Goal: Task Accomplishment & Management: Manage account settings

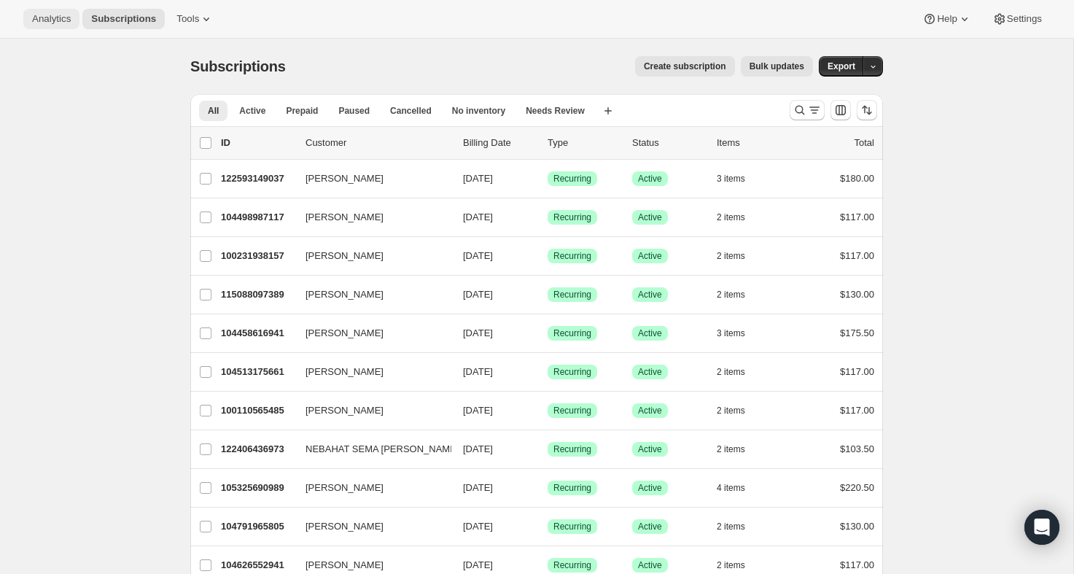
click at [55, 21] on span "Analytics" at bounding box center [51, 19] width 39 height 12
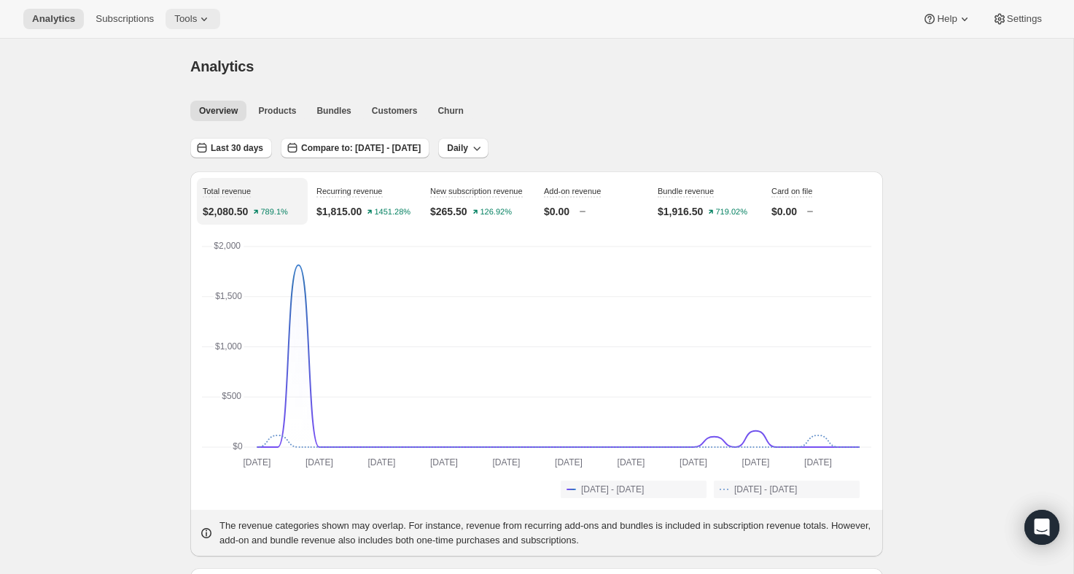
click at [183, 19] on span "Tools" at bounding box center [185, 19] width 23 height 12
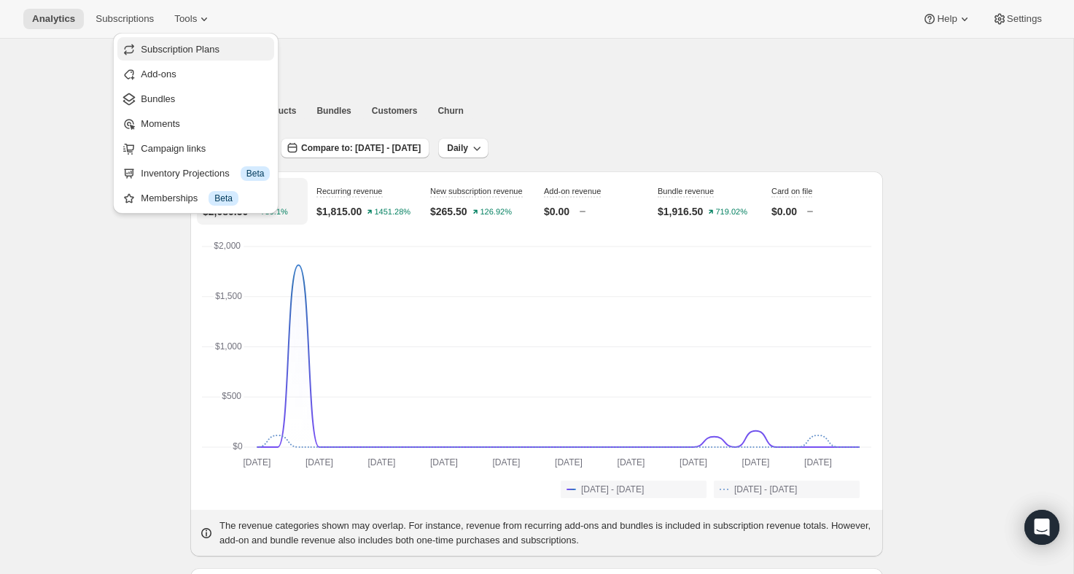
click at [181, 45] on span "Subscription Plans" at bounding box center [180, 49] width 79 height 11
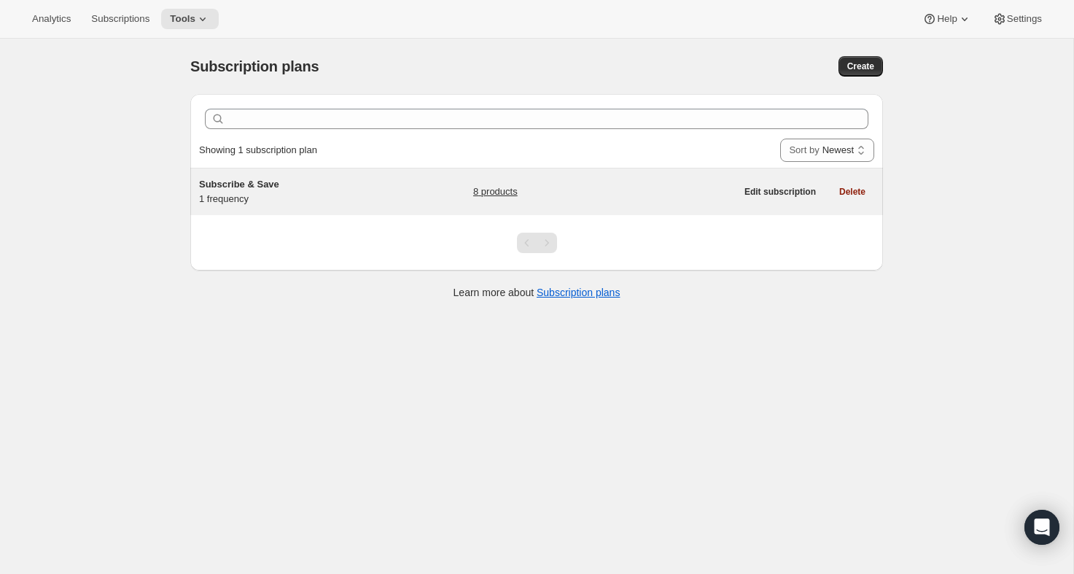
click at [399, 183] on div "Subscribe & Save 1 frequency 8 products" at bounding box center [467, 191] width 536 height 29
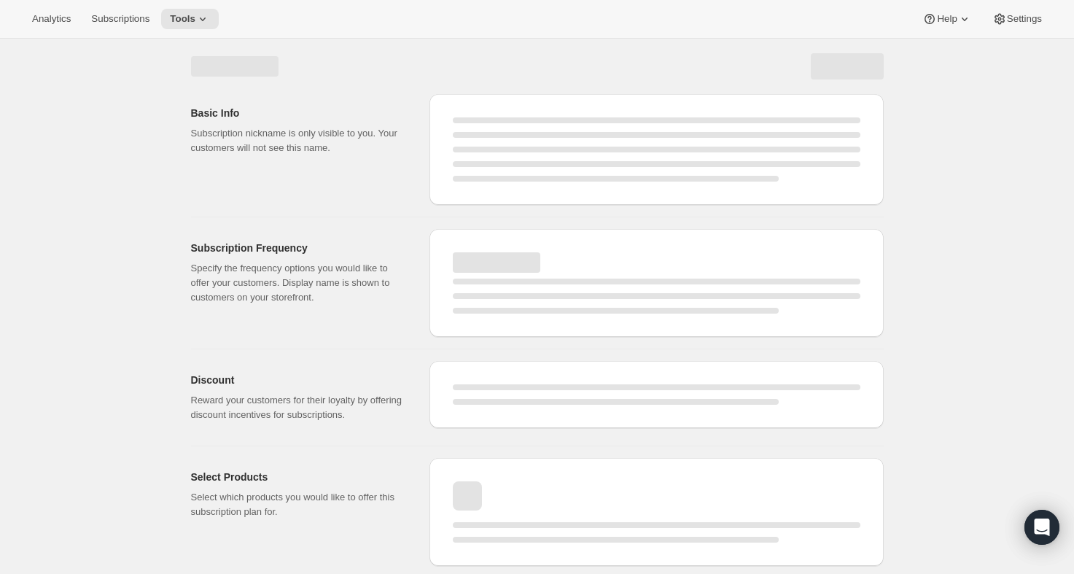
select select "WEEK"
select select "MONTH"
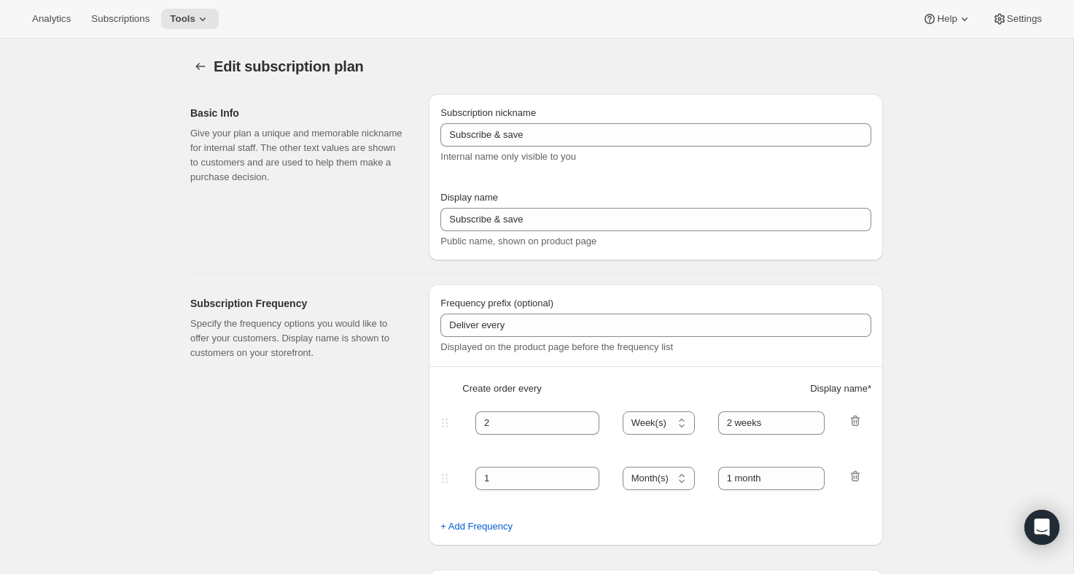
type input "Subscribe & Save"
type input "Subscribe & Save 10%"
type input "6"
select select "MONTH"
type input "Shipments of 2+ customizable bottles every 6 months"
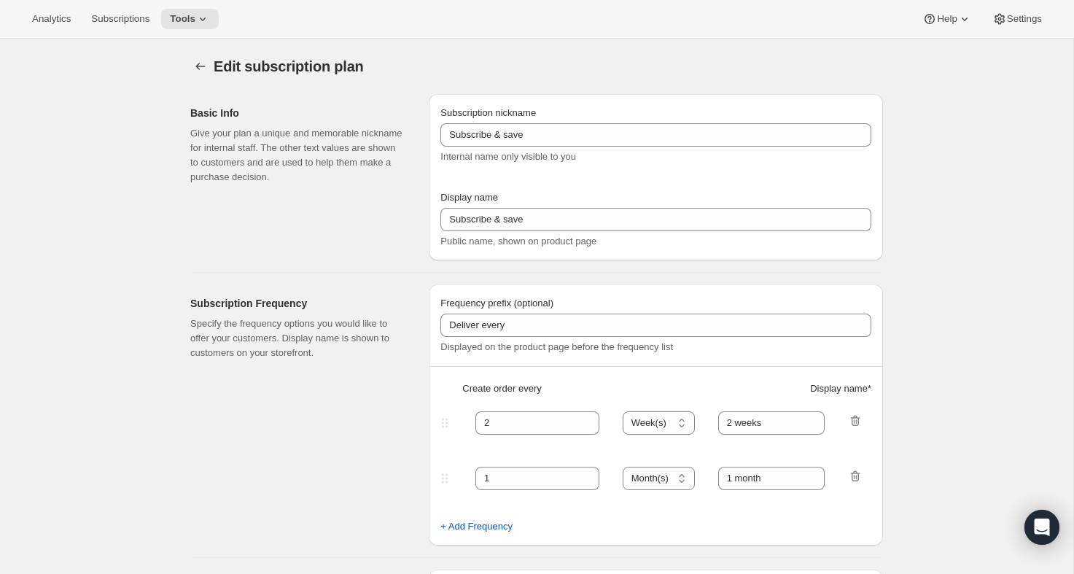
type input "Modify or cancel your subscription anytime."
checkbox input "true"
select select "YEARDAY"
select select "4"
select select "11"
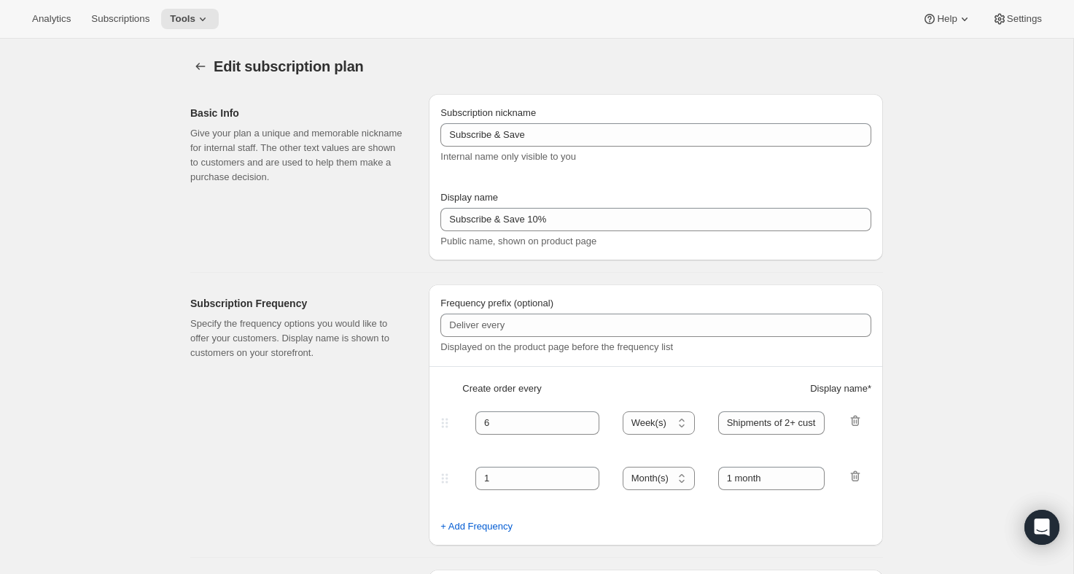
select select "9"
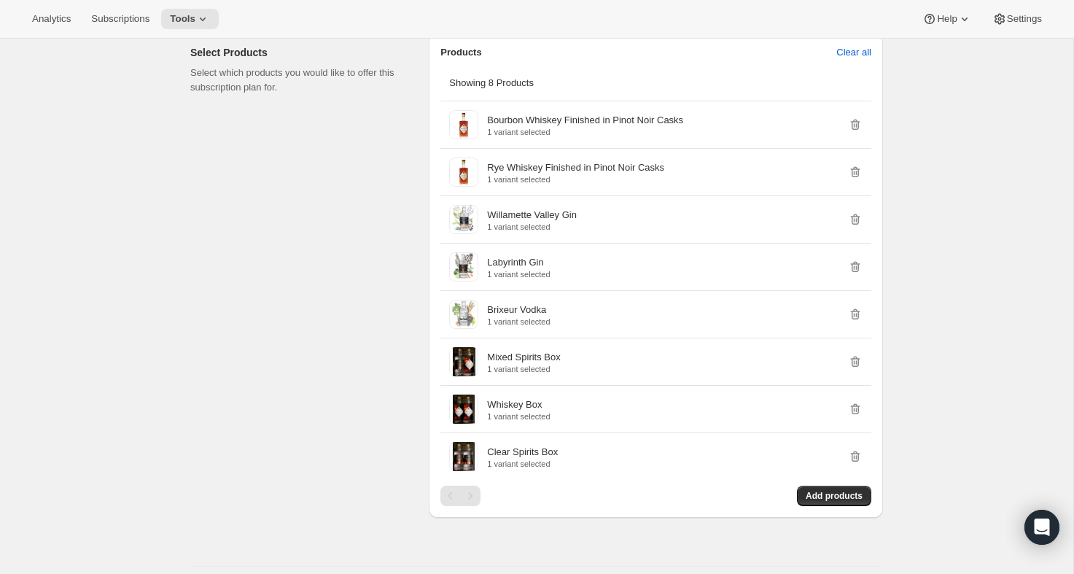
scroll to position [813, 0]
